Goal: Task Accomplishment & Management: Use online tool/utility

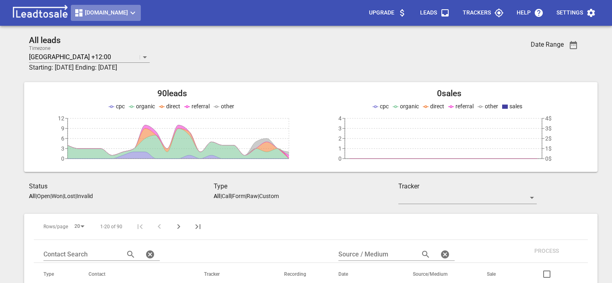
click at [120, 18] on button "[DOMAIN_NAME]" at bounding box center [106, 13] width 70 height 16
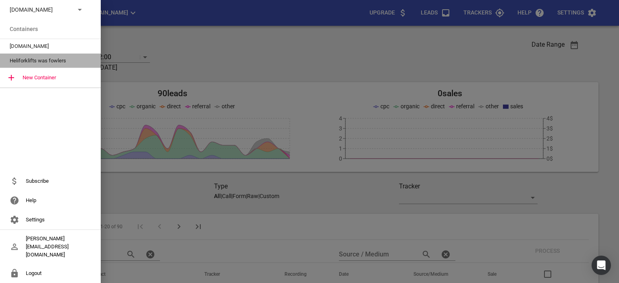
click at [37, 59] on span "Heliforklifts was fowlers" at bounding box center [47, 61] width 75 height 8
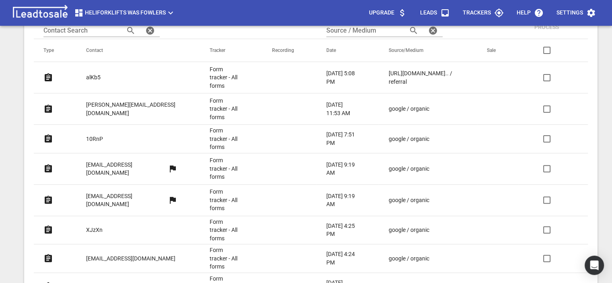
scroll to position [103, 0]
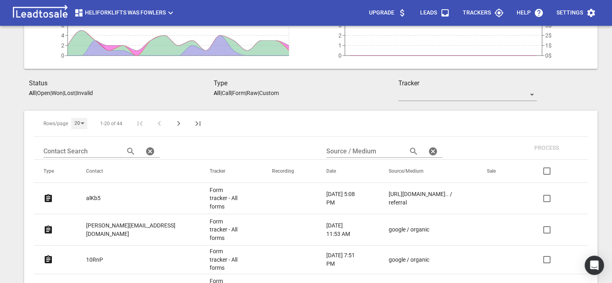
click at [79, 124] on div "20" at bounding box center [79, 123] width 16 height 11
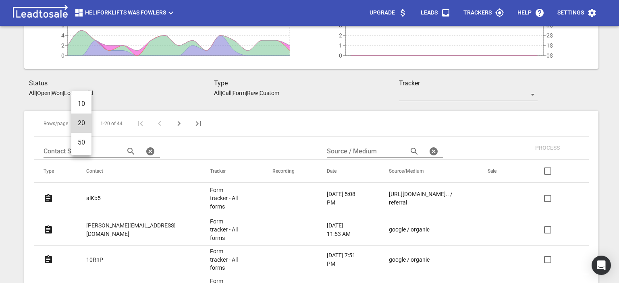
click at [85, 144] on li "50" at bounding box center [81, 142] width 20 height 19
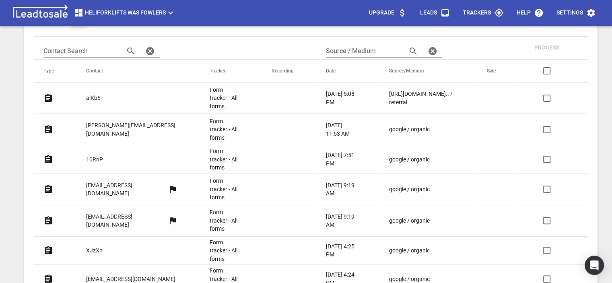
scroll to position [42, 0]
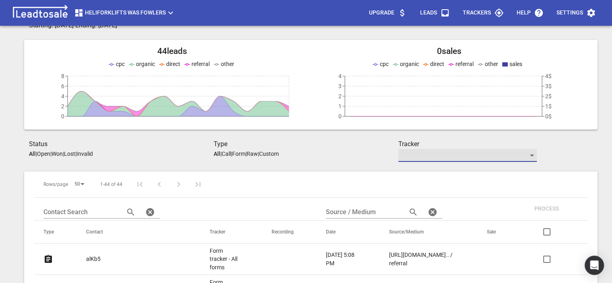
click at [453, 156] on div "​" at bounding box center [468, 155] width 139 height 13
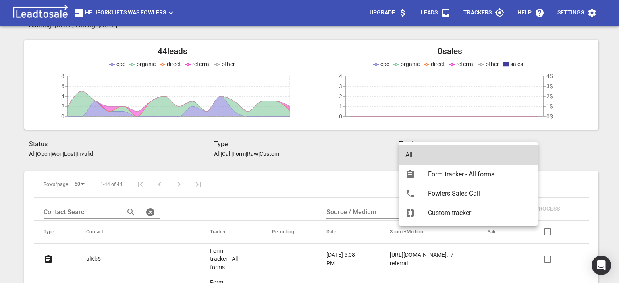
click at [314, 153] on div at bounding box center [309, 141] width 619 height 283
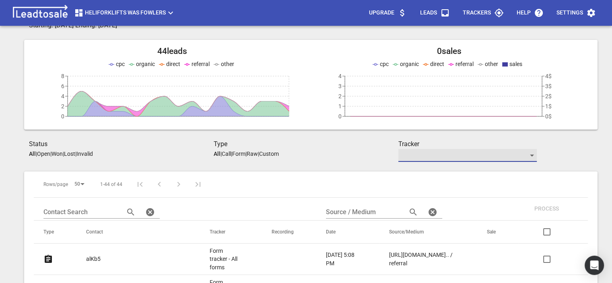
scroll to position [0, 0]
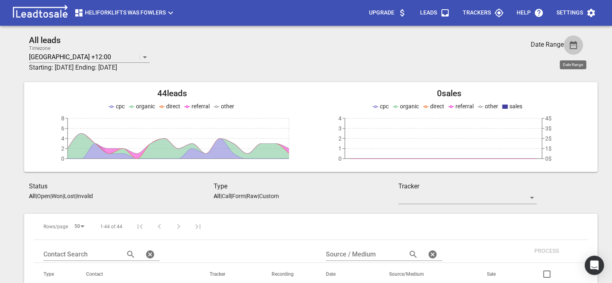
click at [573, 45] on icon "button" at bounding box center [573, 45] width 7 height 8
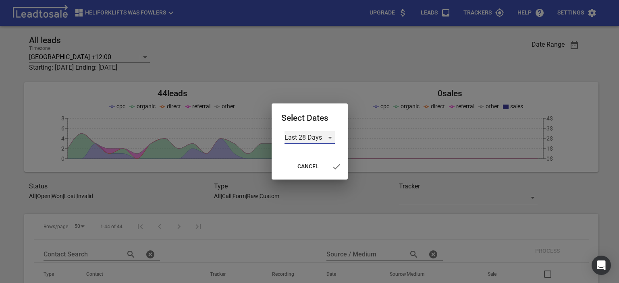
click at [304, 138] on div "Last 28 Days" at bounding box center [309, 137] width 50 height 13
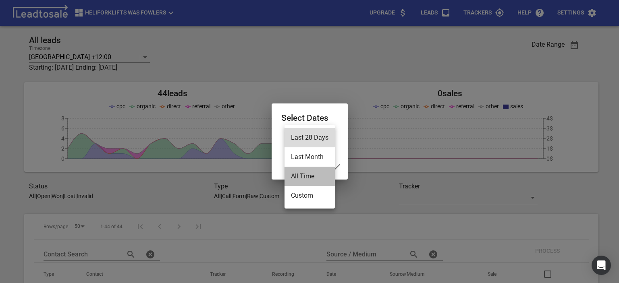
click at [314, 177] on li "All Time" at bounding box center [309, 176] width 50 height 19
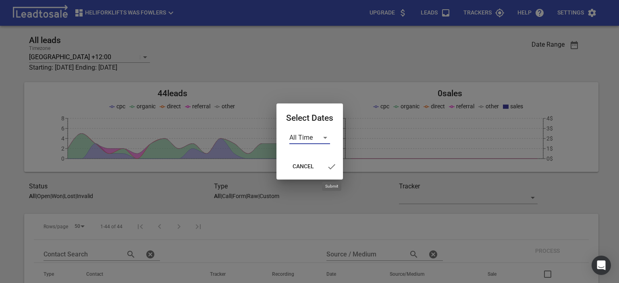
click at [329, 165] on icon "button" at bounding box center [332, 167] width 10 height 10
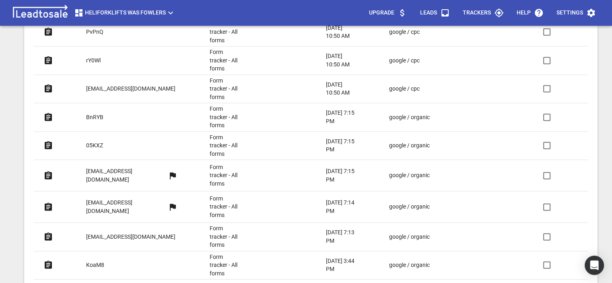
scroll to position [1208, 0]
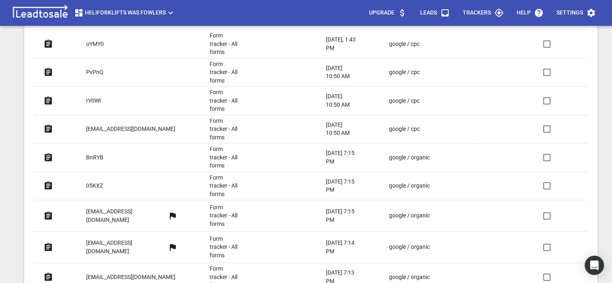
click at [144, 125] on p "[EMAIL_ADDRESS][DOMAIN_NAME]" at bounding box center [130, 129] width 89 height 8
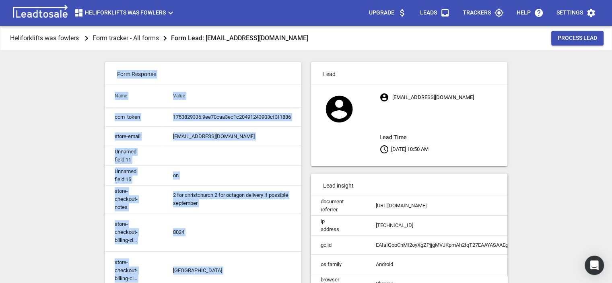
drag, startPoint x: 217, startPoint y: 173, endPoint x: 110, endPoint y: 64, distance: 152.3
copy div "Form Response Name Value ccm_token 1753829336:9ee70caa3ec1c20491243903cf3f1886 …"
